Goal: Transaction & Acquisition: Purchase product/service

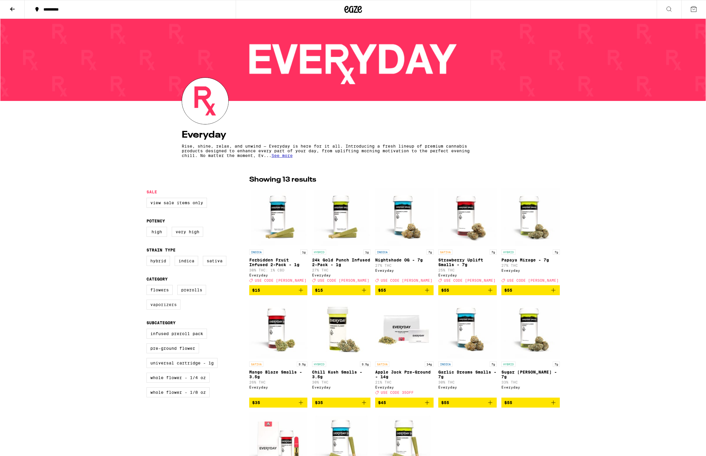
scroll to position [1, 0]
click at [181, 339] on label "Infused Preroll Pack" at bounding box center [177, 334] width 61 height 10
click at [148, 330] on input "Infused Preroll Pack" at bounding box center [148, 330] width 0 height 0
checkbox input "true"
